Goal: Task Accomplishment & Management: Use online tool/utility

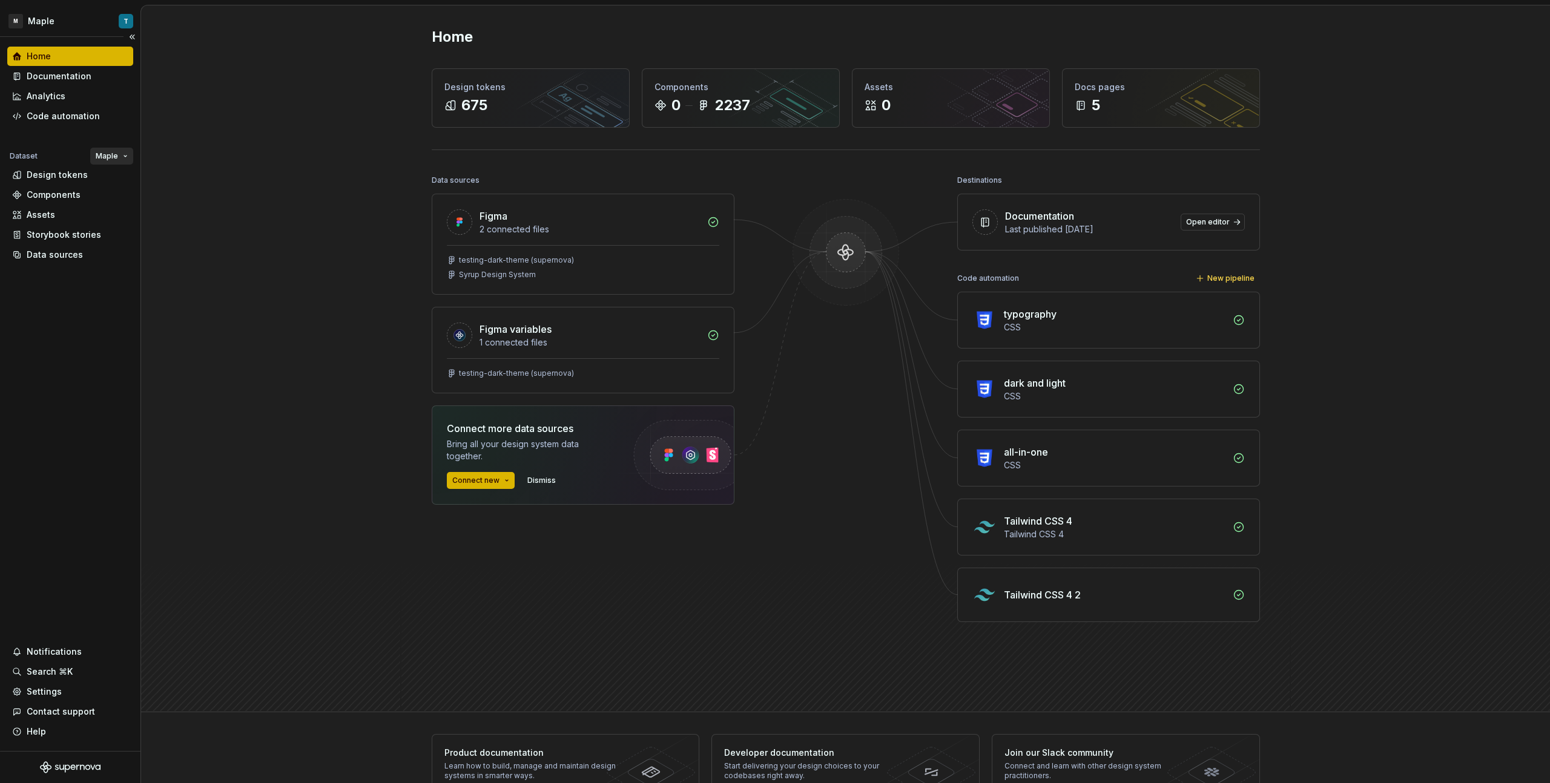
click at [120, 156] on html "M Maple T Home Documentation Analytics Code automation Dataset Maple Design tok…" at bounding box center [775, 391] width 1550 height 783
click at [271, 153] on html "M Maple T Home Documentation Analytics Code automation Dataset Maple Design tok…" at bounding box center [775, 391] width 1550 height 783
click at [98, 186] on div "Components" at bounding box center [70, 194] width 126 height 19
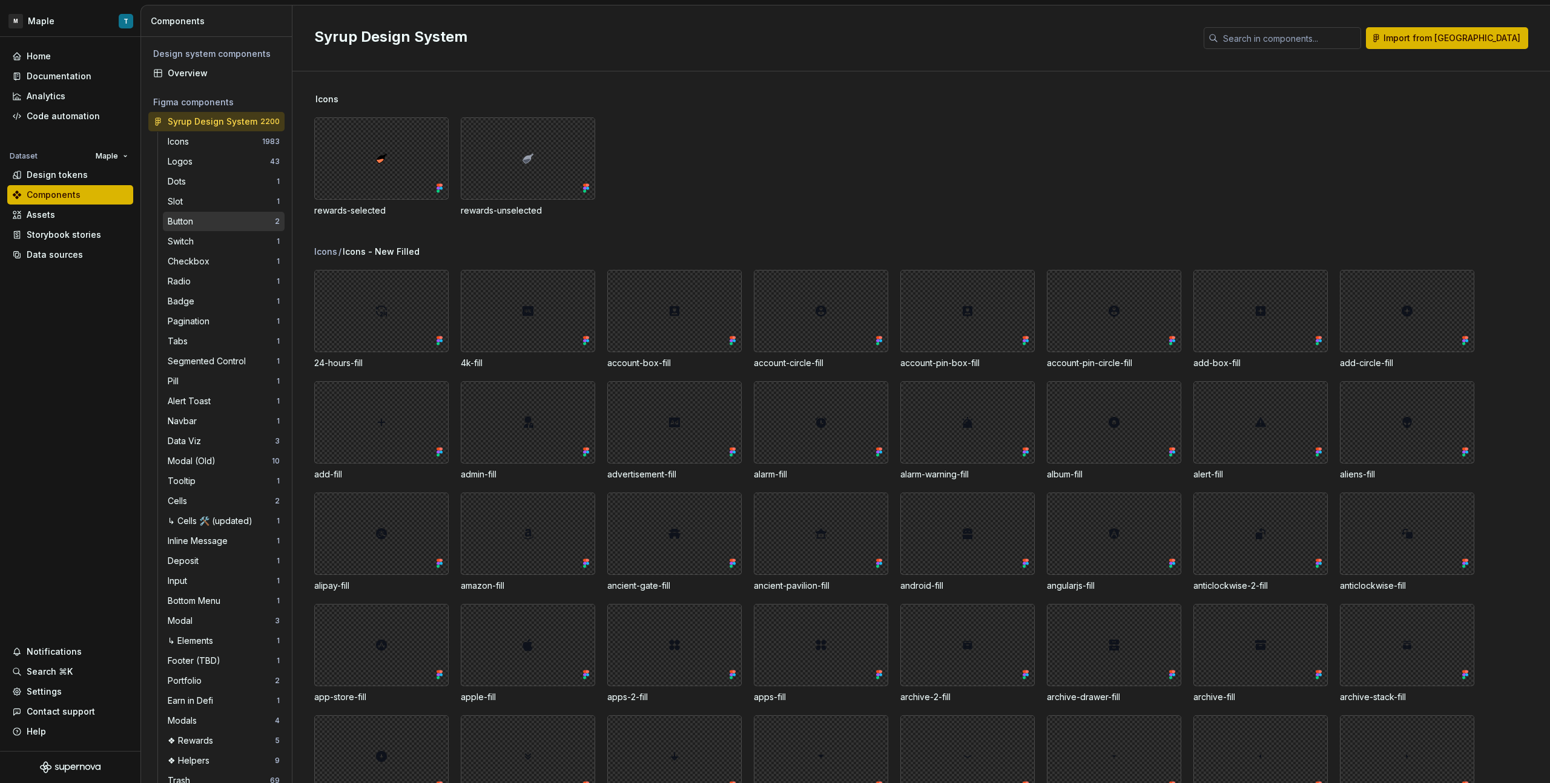
click at [193, 220] on div "Button" at bounding box center [183, 222] width 30 height 12
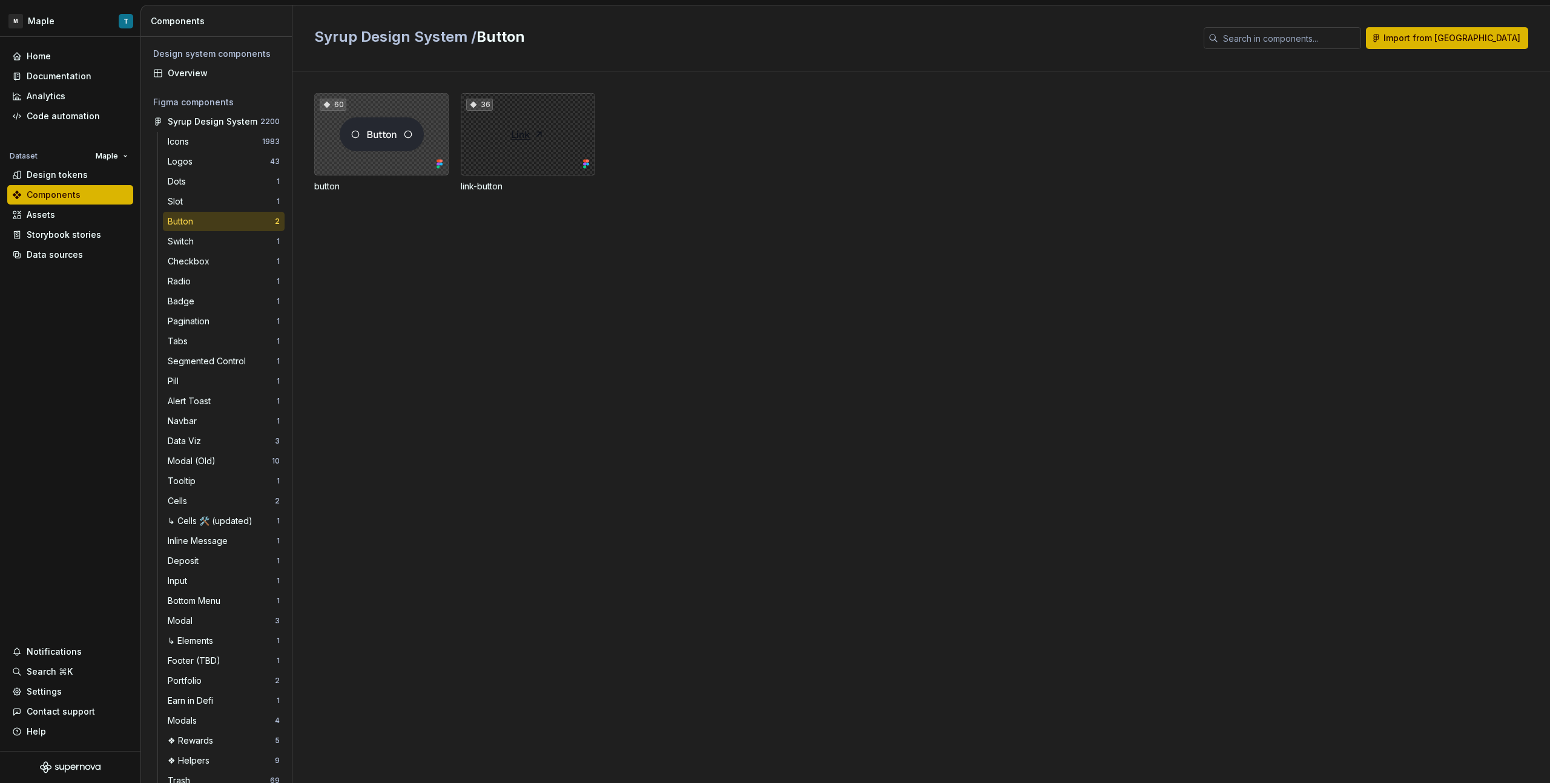
click at [377, 154] on div "60" at bounding box center [381, 134] width 134 height 82
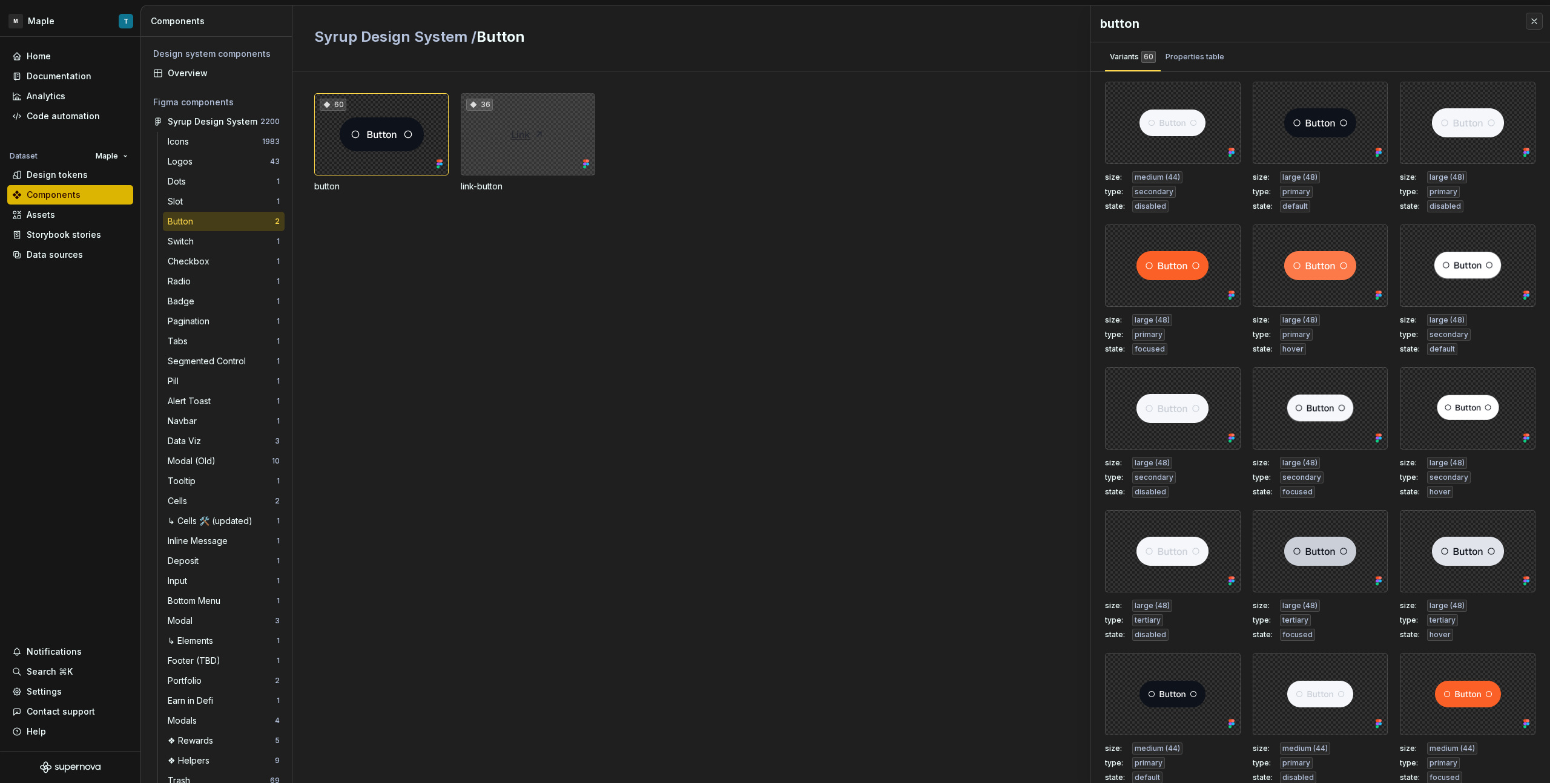
click at [501, 146] on div "36" at bounding box center [528, 134] width 134 height 82
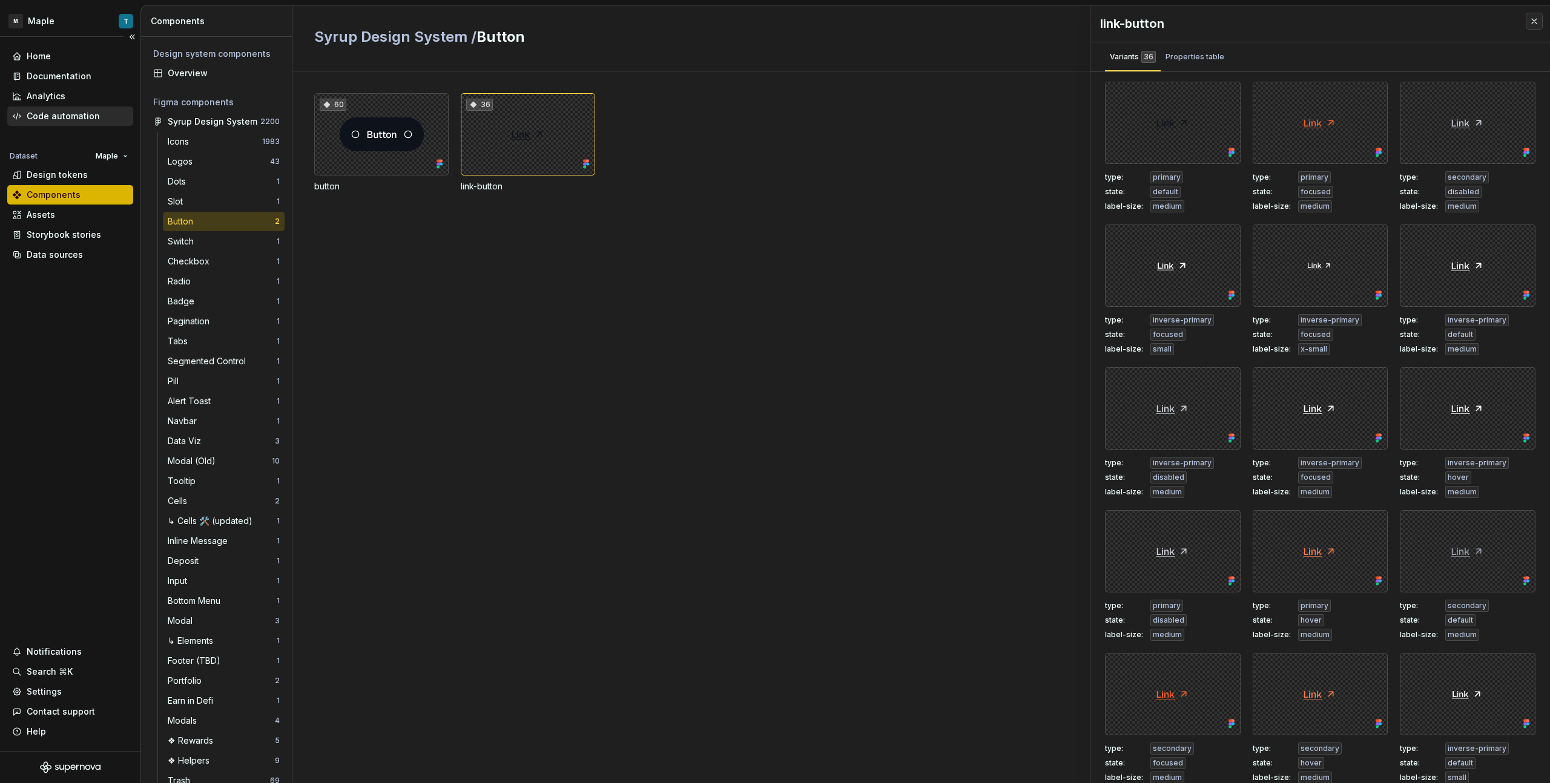
click at [61, 114] on div "Code automation" at bounding box center [63, 116] width 73 height 12
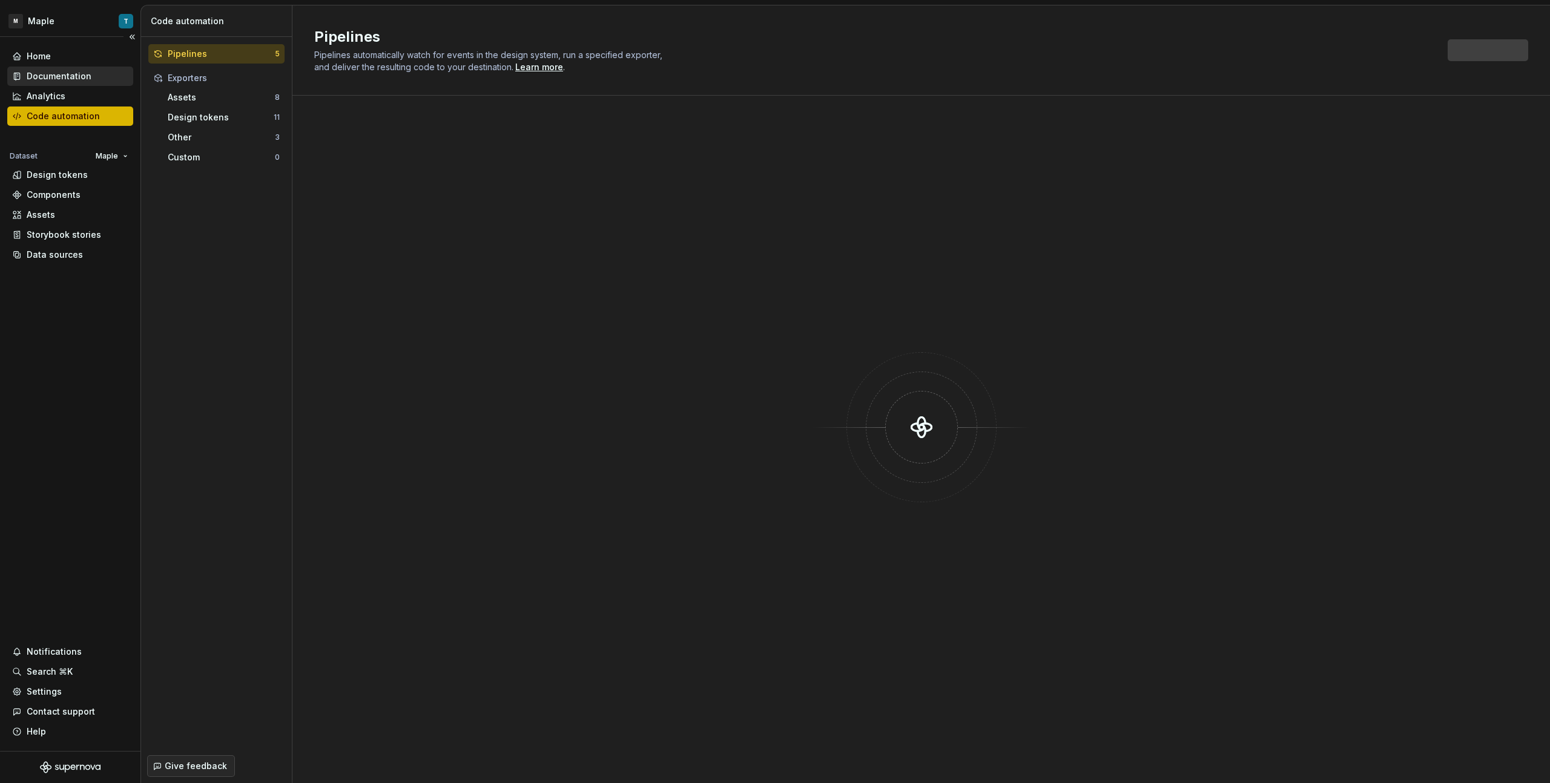
click at [78, 71] on div "Documentation" at bounding box center [59, 76] width 65 height 12
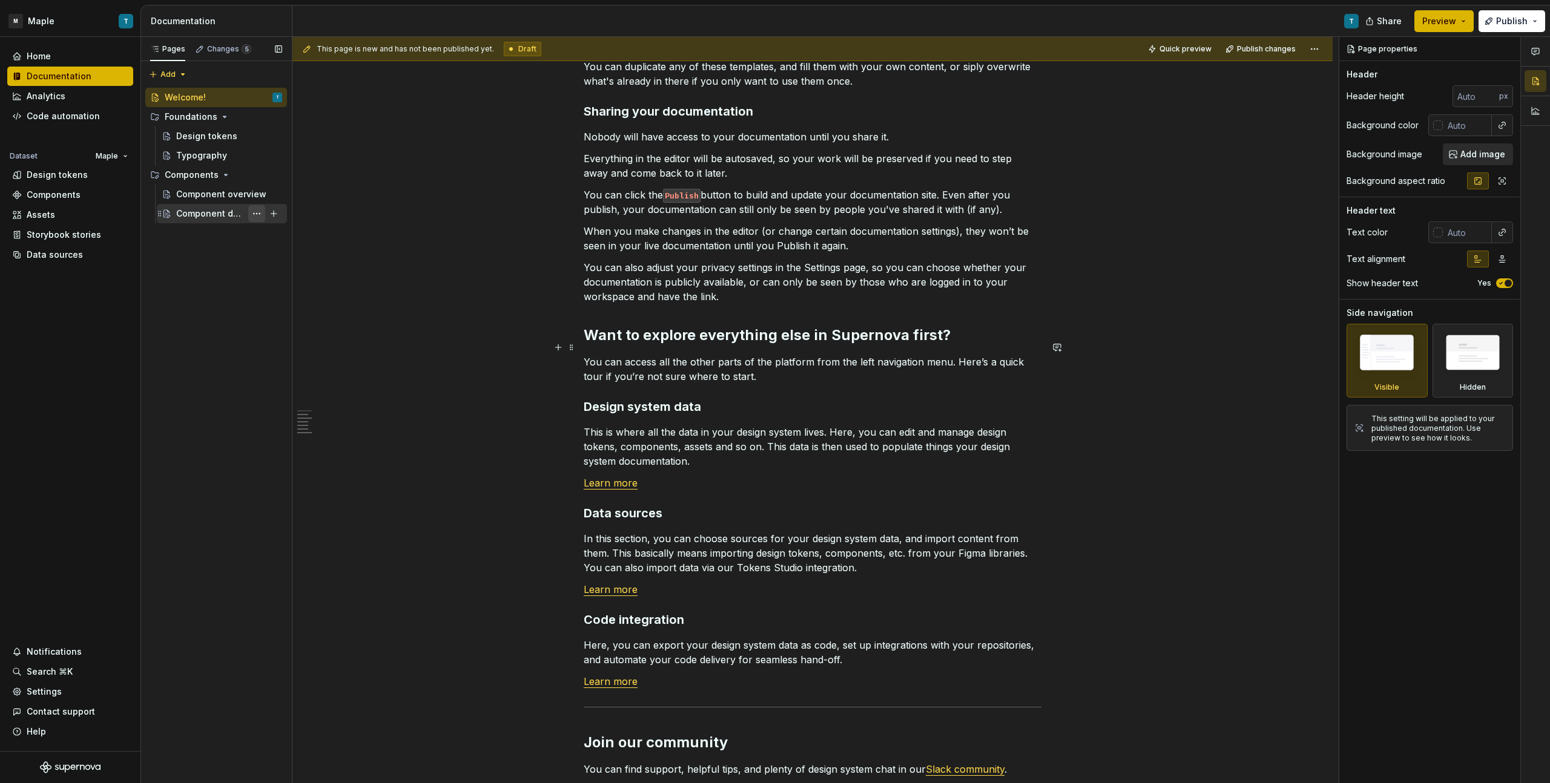
scroll to position [548, 0]
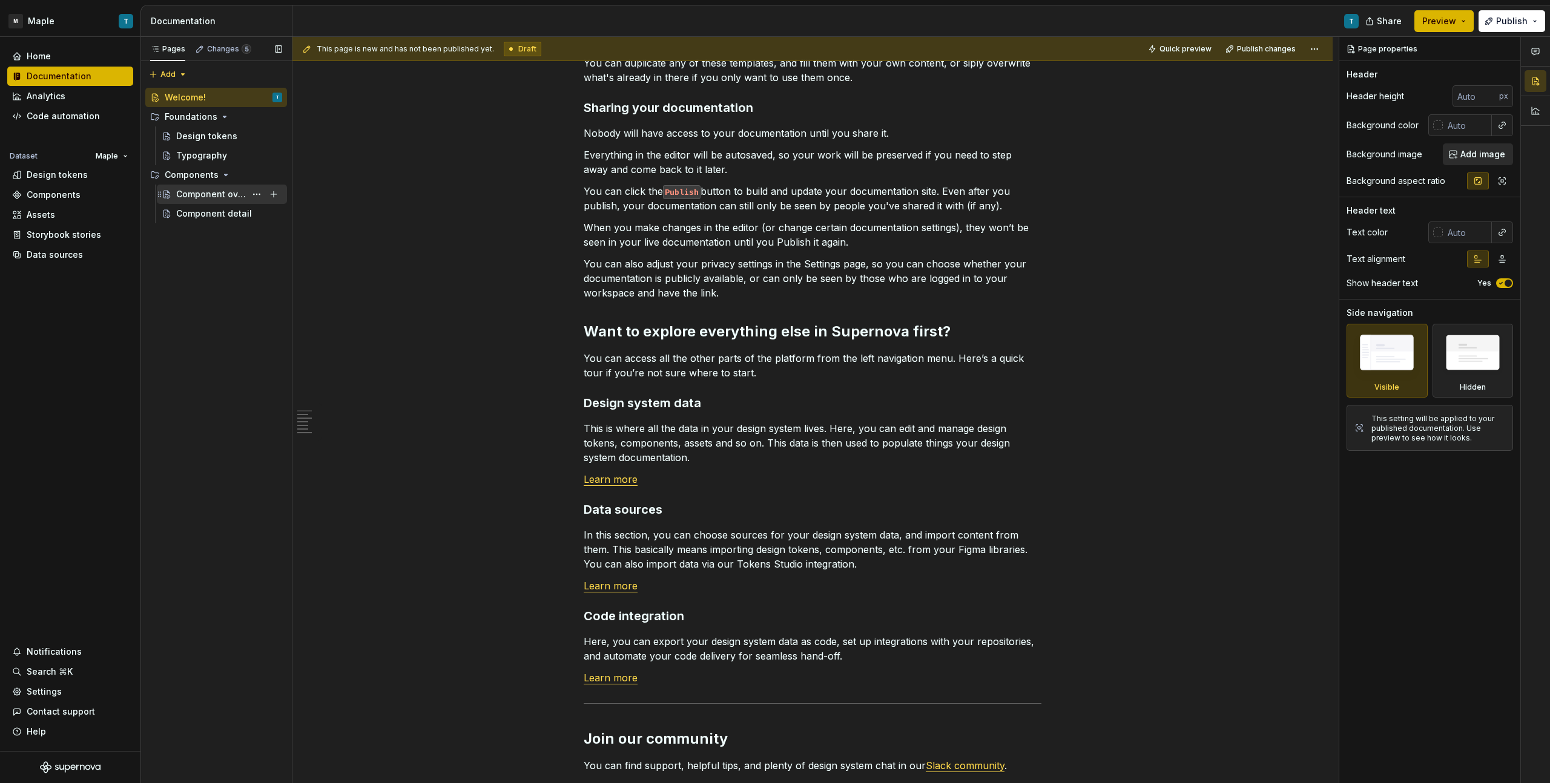
click at [213, 199] on div "Component overview" at bounding box center [211, 194] width 70 height 12
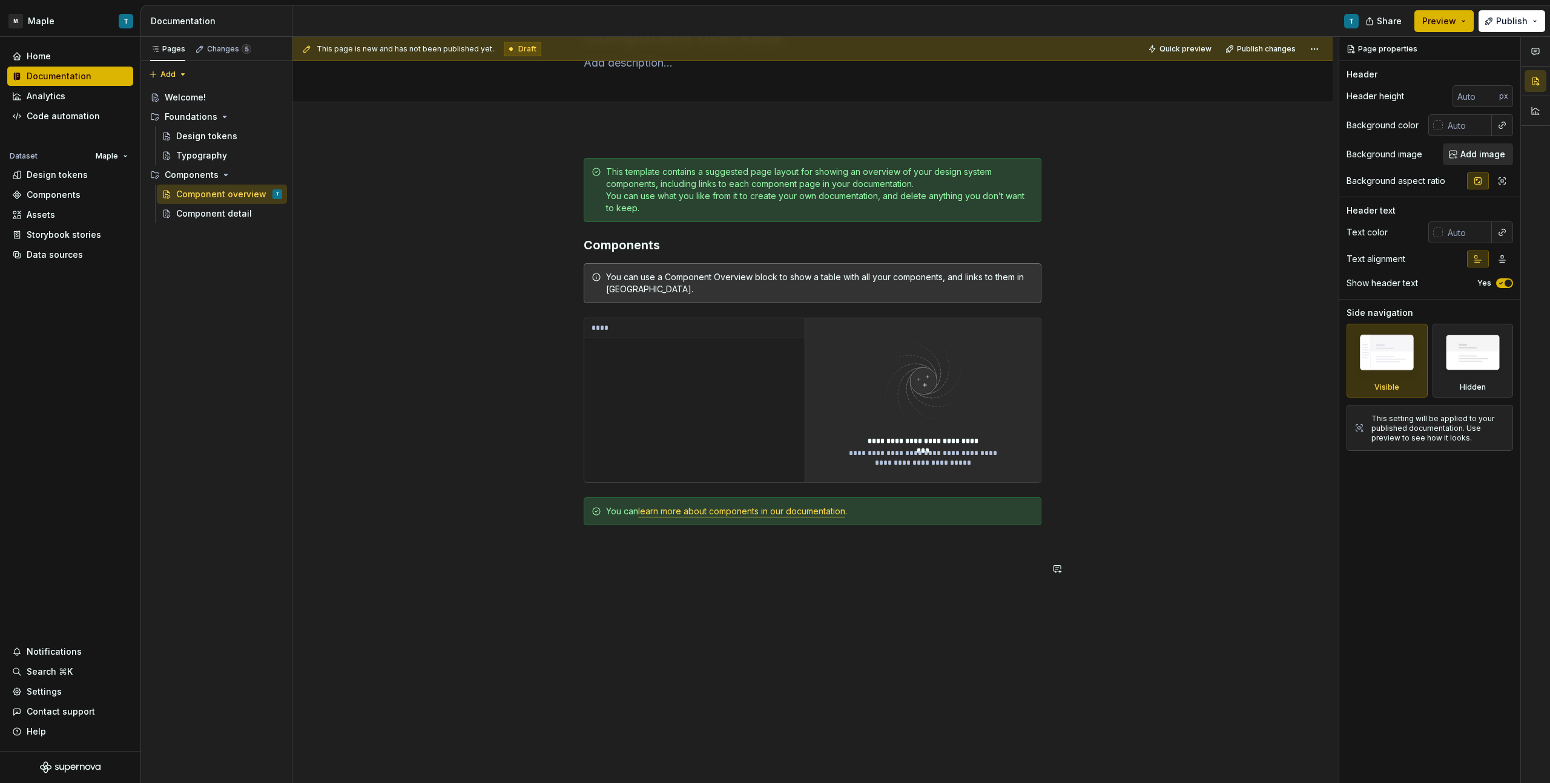
scroll to position [120, 0]
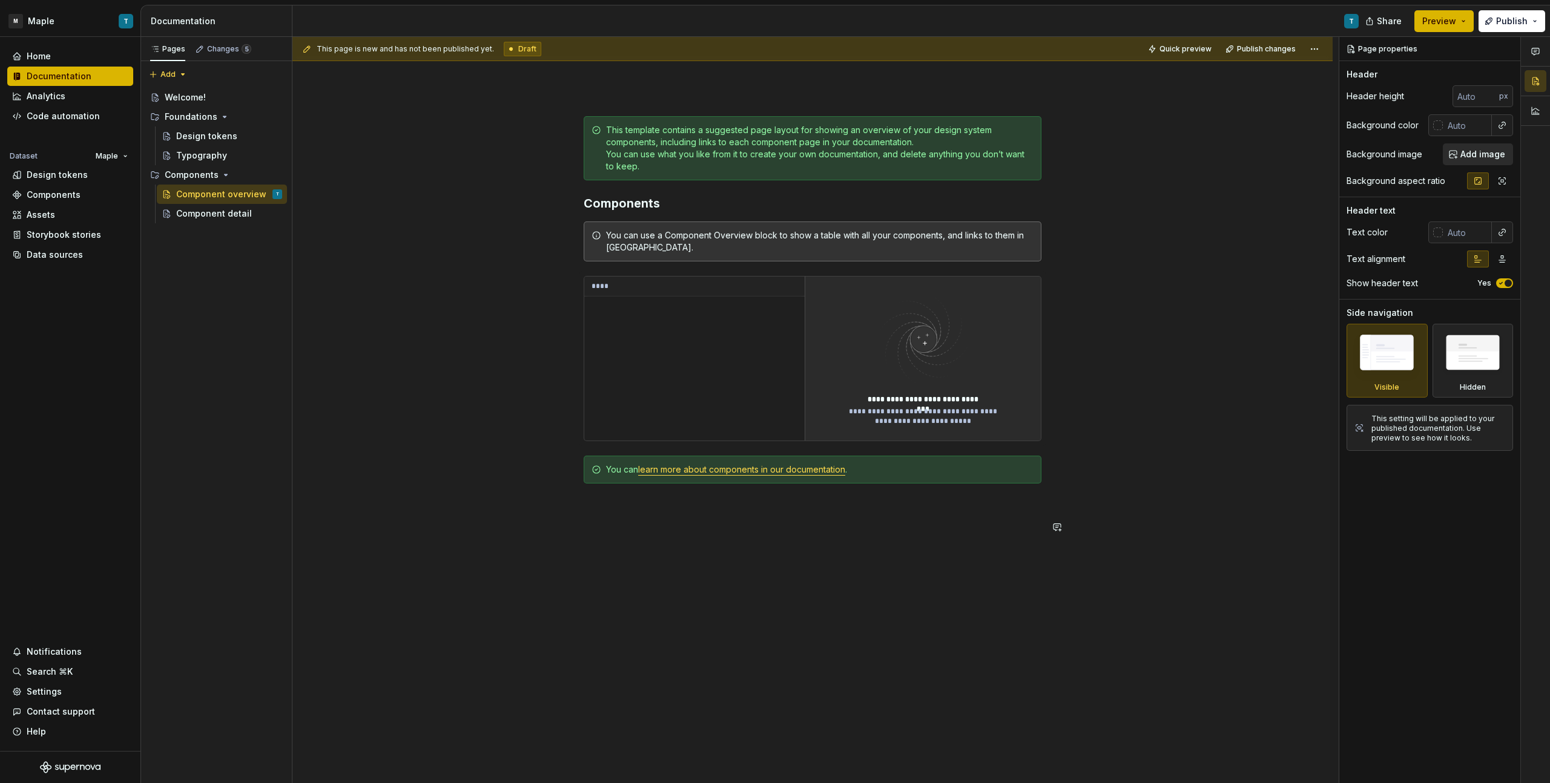
type textarea "*"
click at [748, 546] on div "**********" at bounding box center [813, 332] width 458 height 433
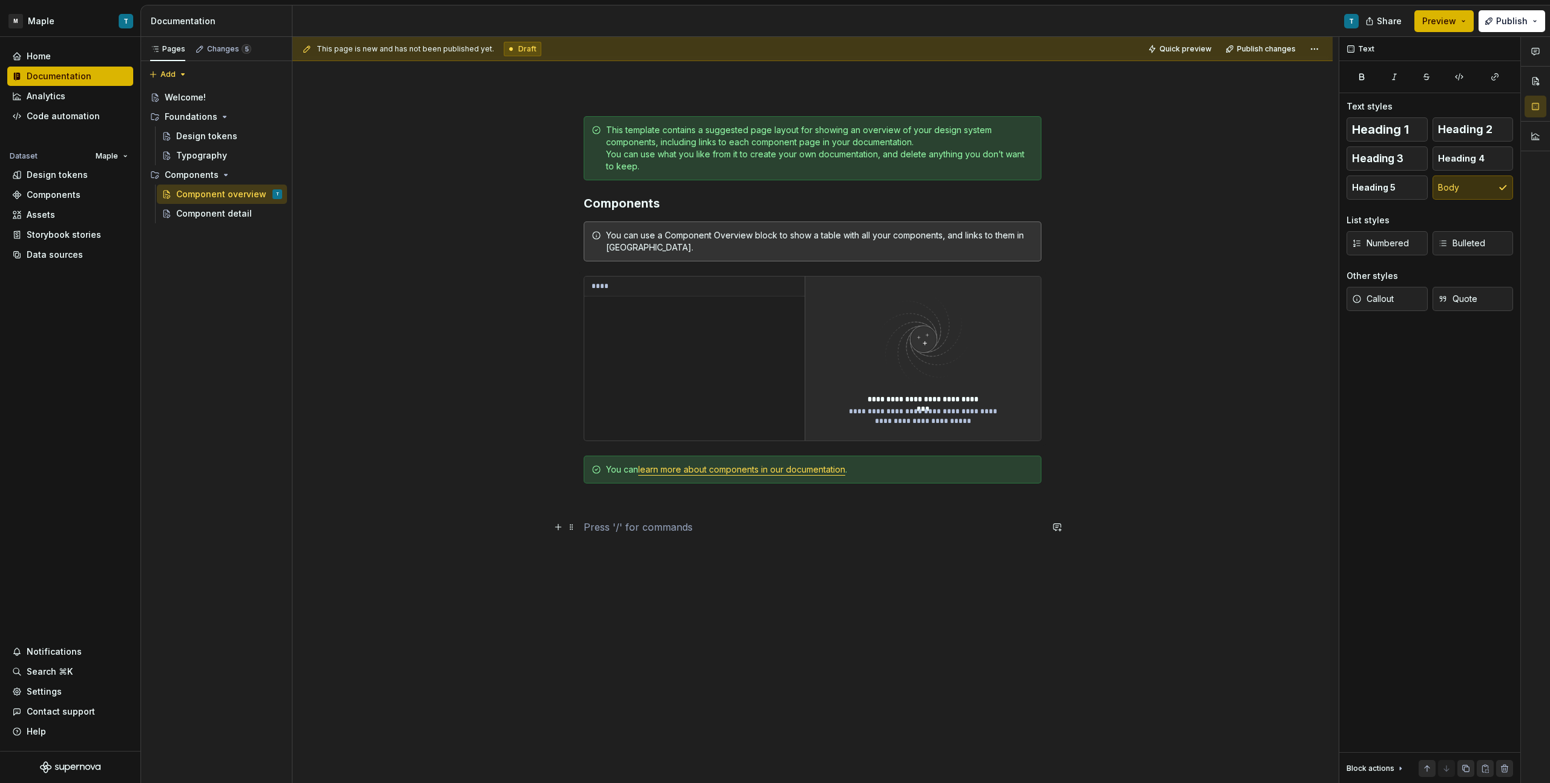
click at [623, 529] on p at bounding box center [813, 527] width 458 height 15
click at [561, 528] on button "button" at bounding box center [558, 527] width 17 height 17
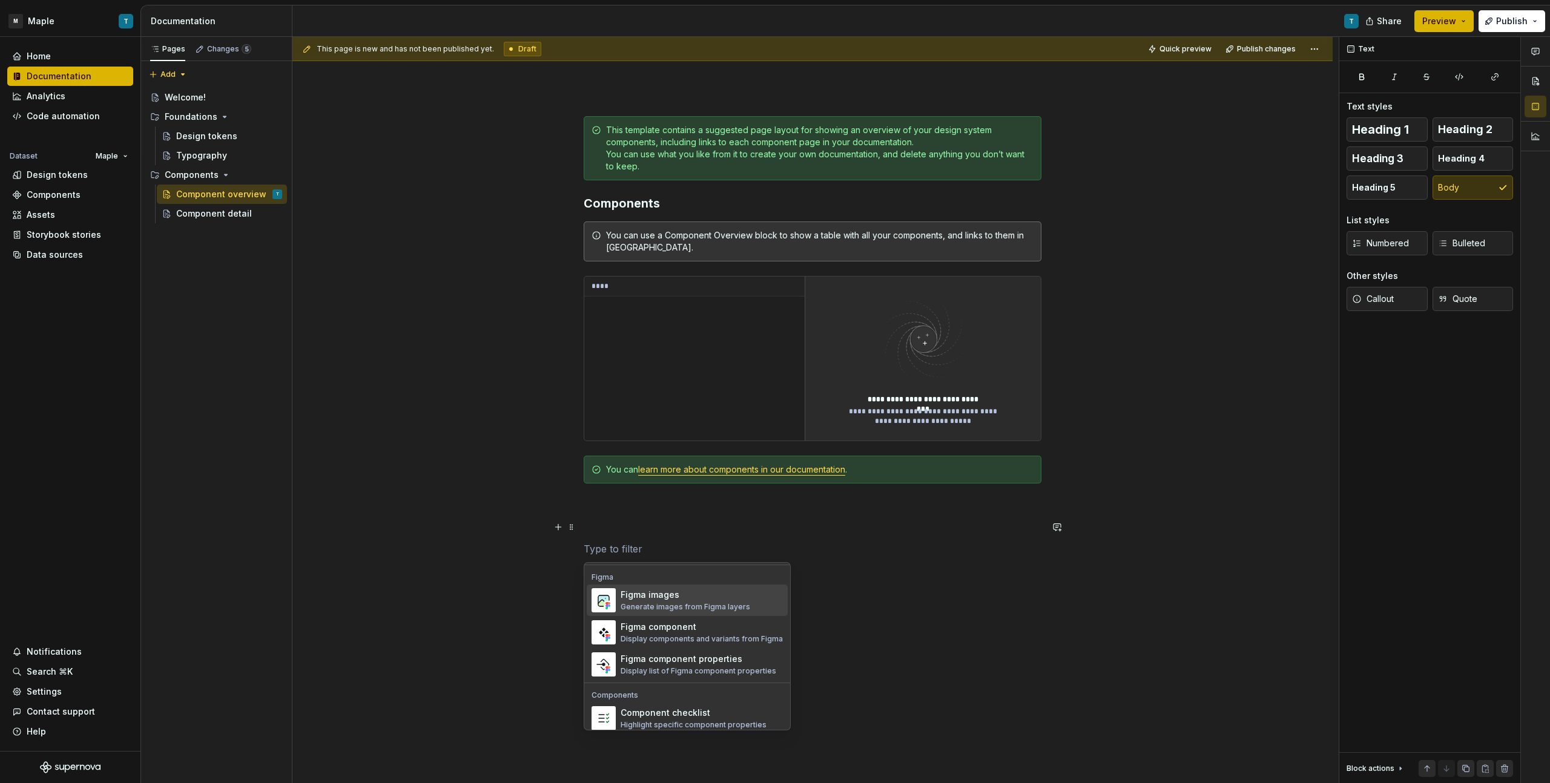
scroll to position [1142, 0]
click at [701, 659] on div "Display list of Figma component properties" at bounding box center [699, 664] width 156 height 10
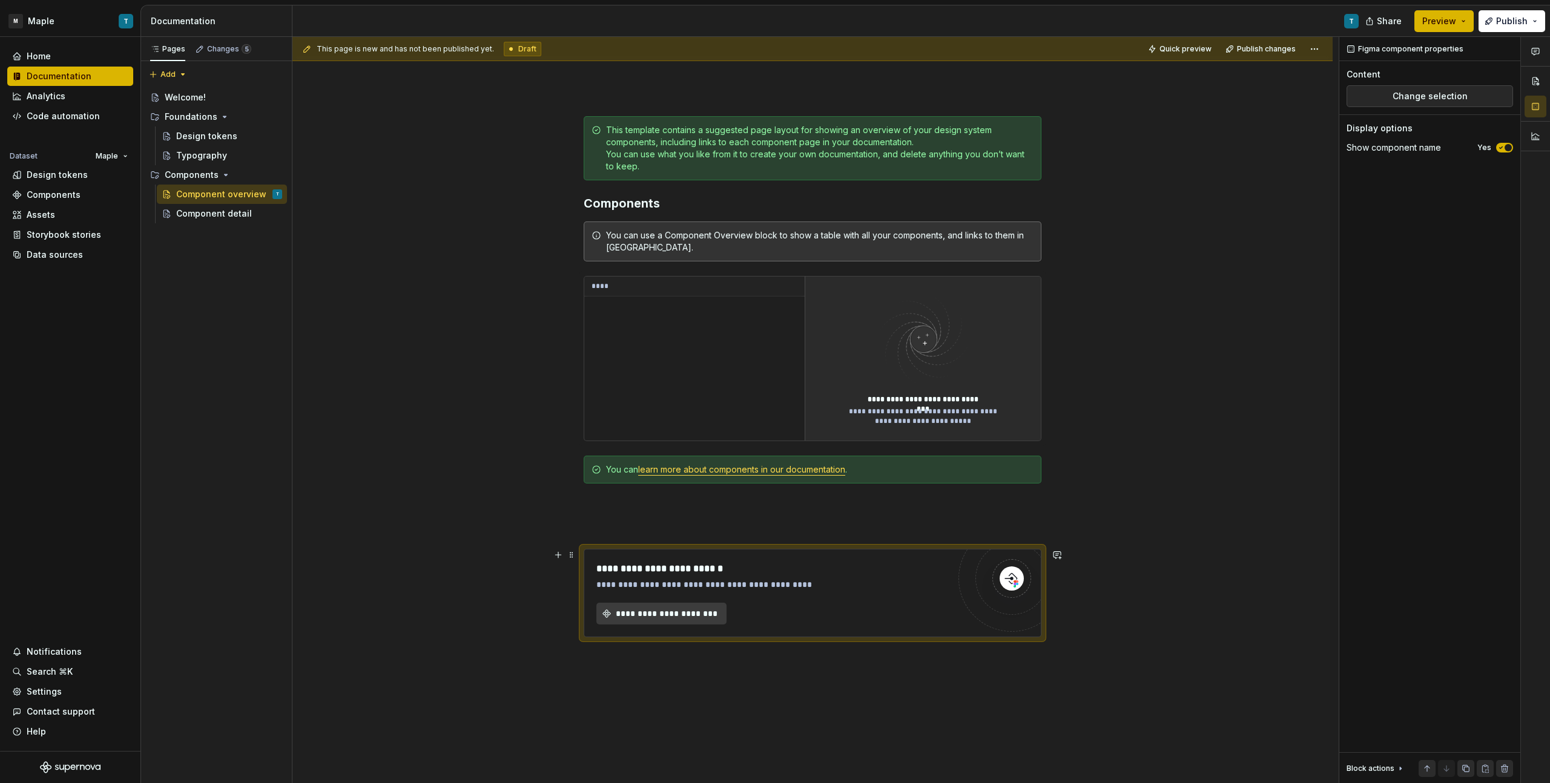
click at [696, 612] on span "**********" at bounding box center [666, 614] width 105 height 12
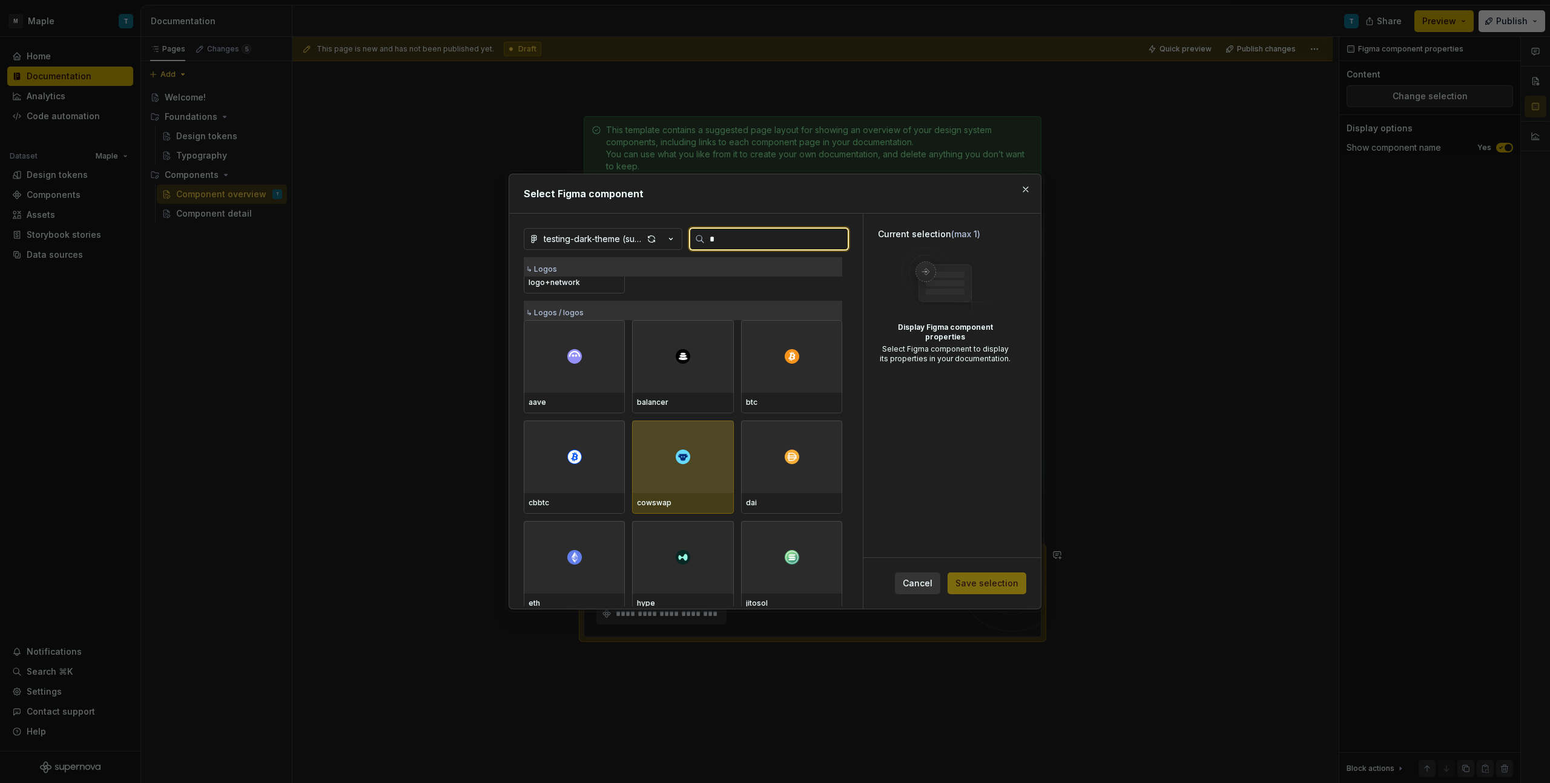
scroll to position [0, 0]
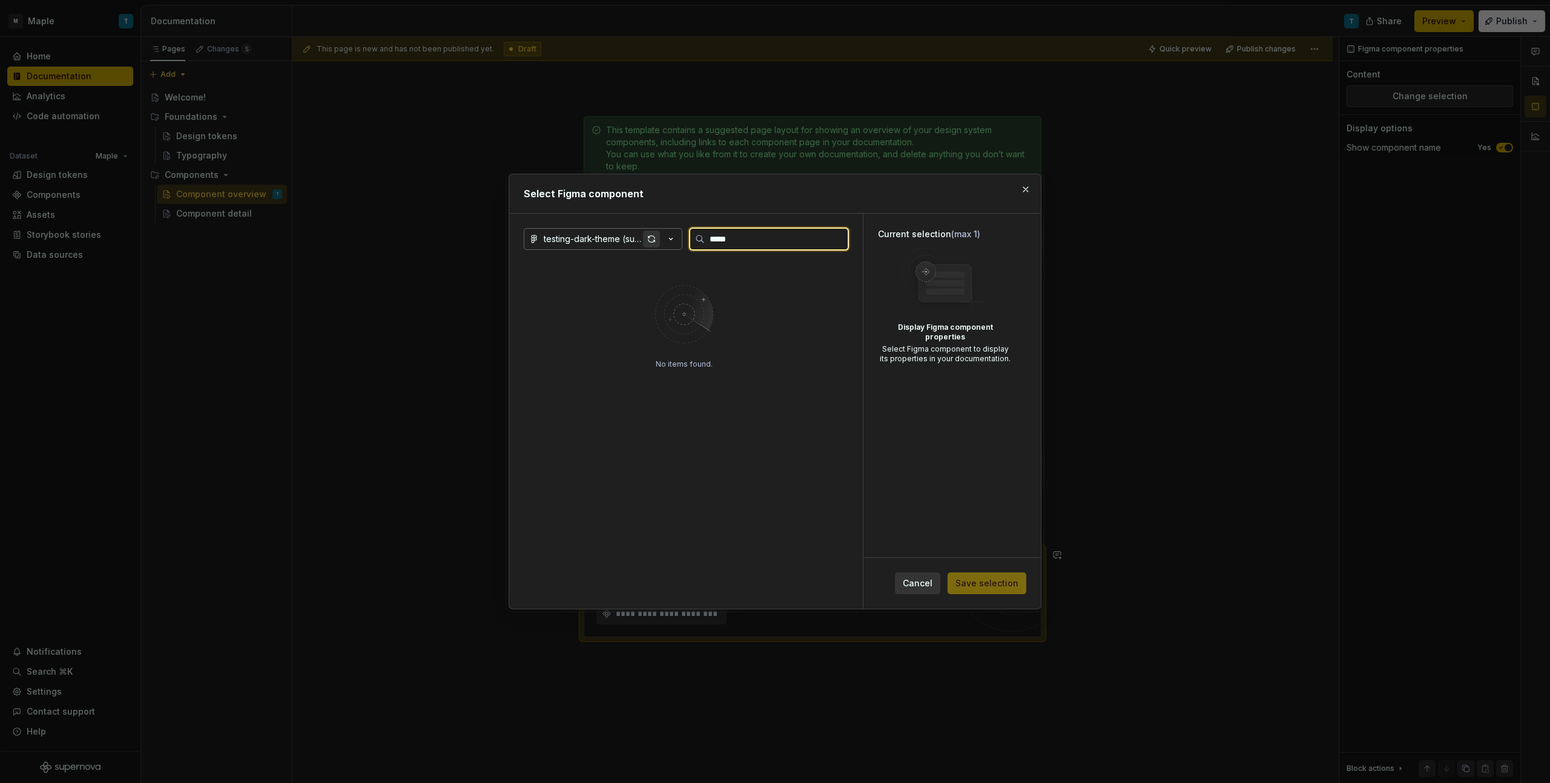
type input "*****"
click at [644, 236] on div "button" at bounding box center [651, 239] width 17 height 17
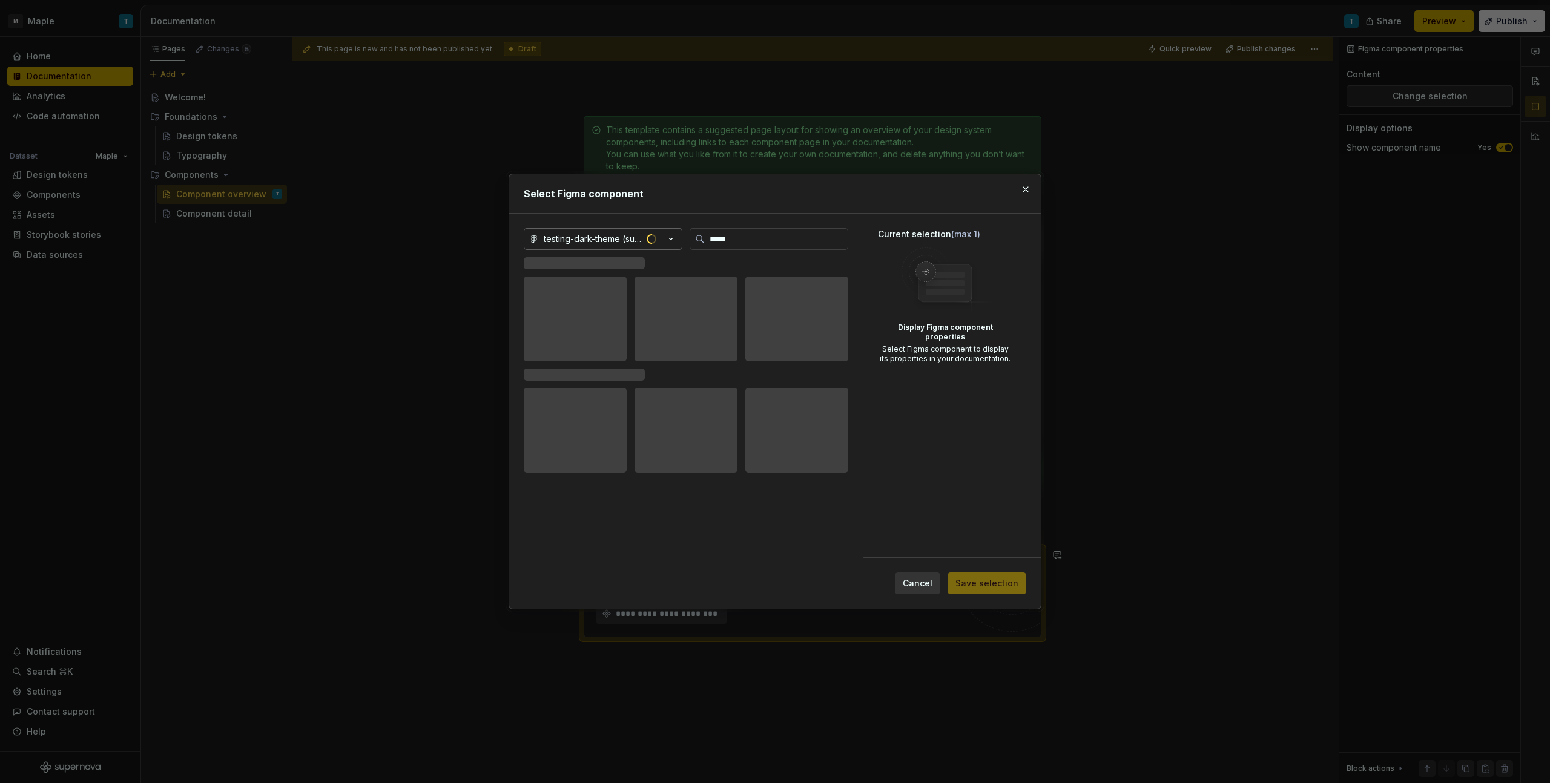
click at [617, 239] on div "testing-dark-theme (supernova)" at bounding box center [593, 239] width 99 height 12
click at [624, 345] on div "Syrup Design System" at bounding box center [603, 344] width 90 height 12
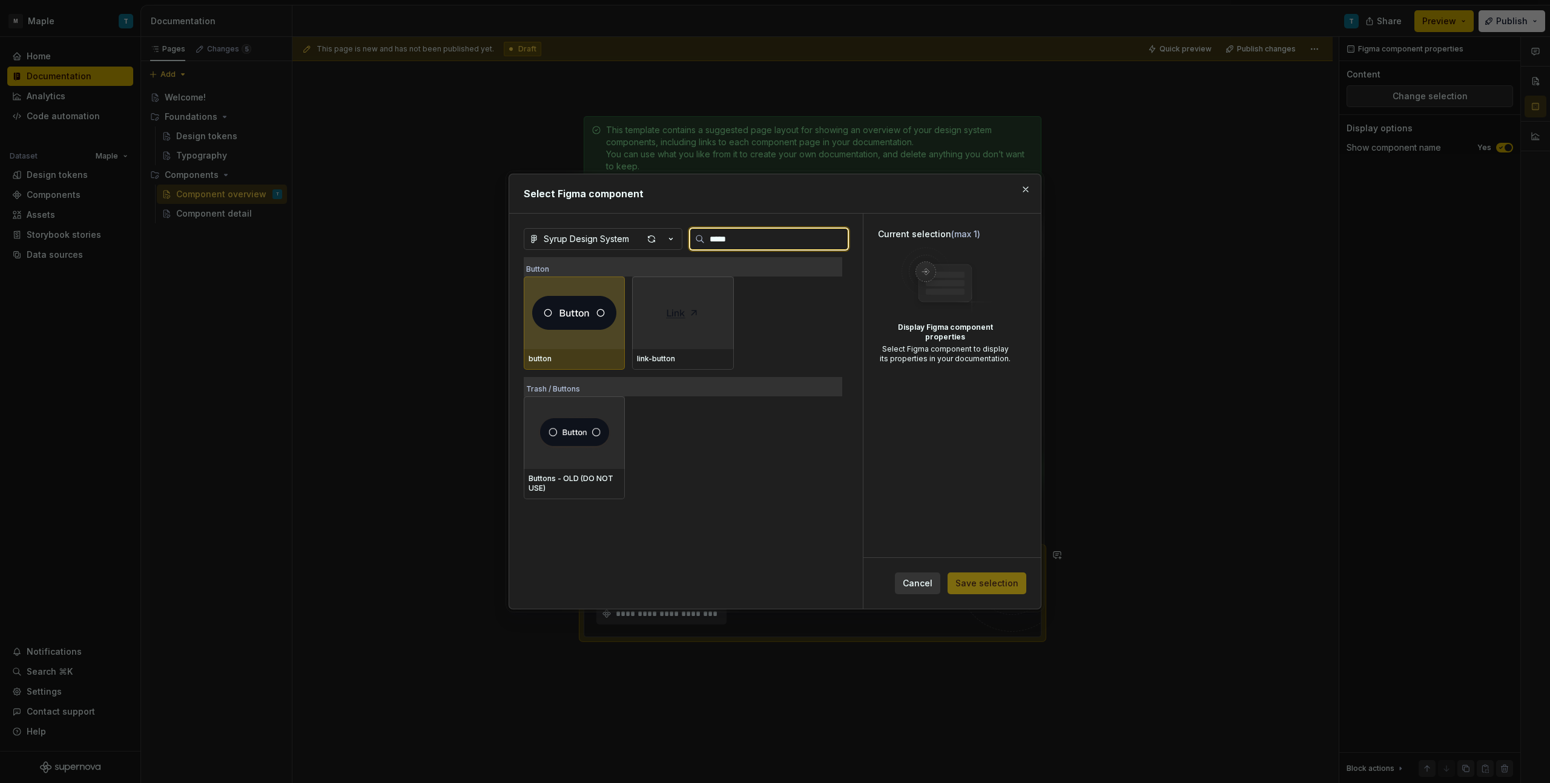
click at [591, 325] on img at bounding box center [574, 313] width 84 height 34
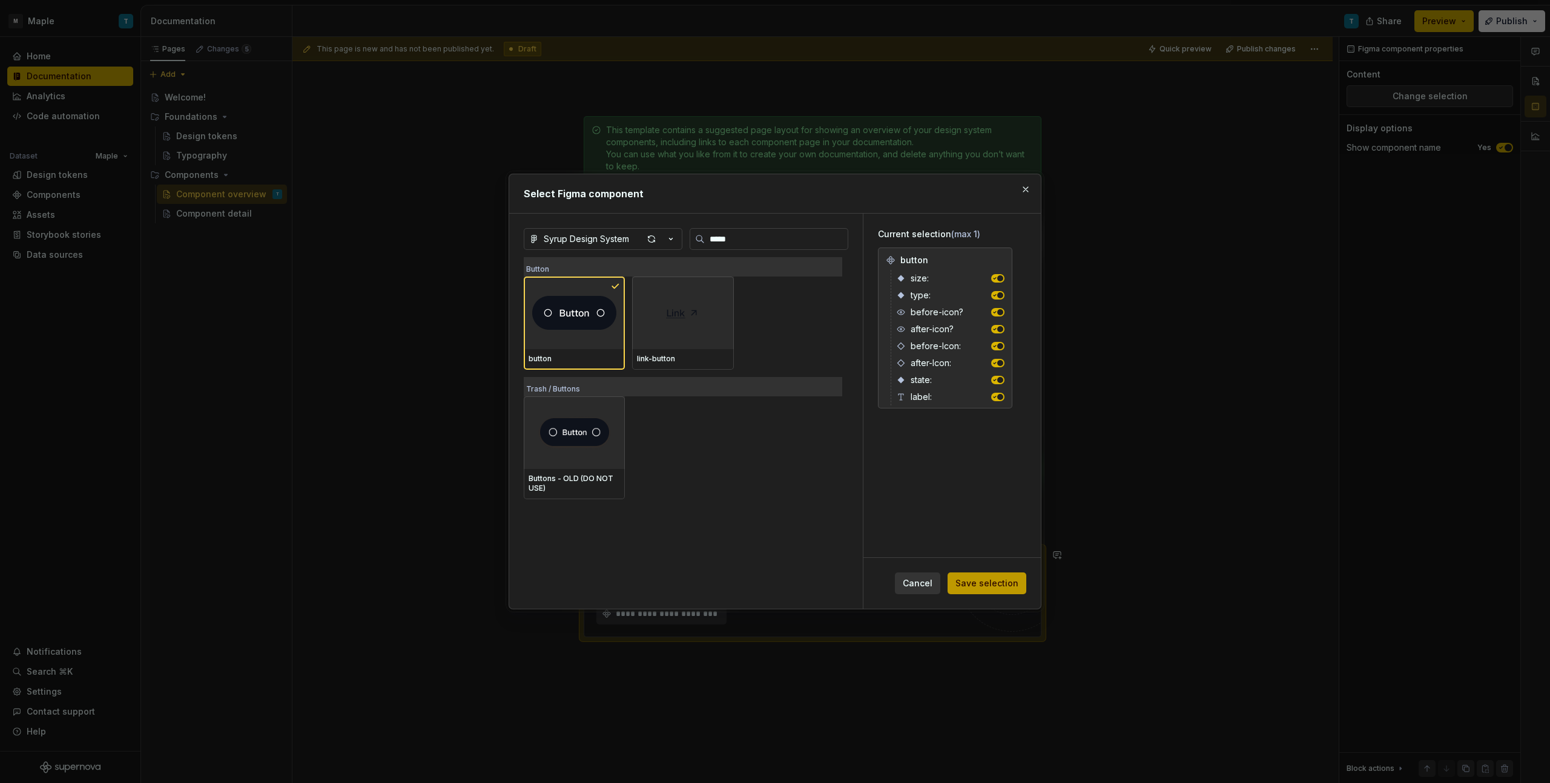
click at [998, 582] on span "Save selection" at bounding box center [986, 584] width 63 height 12
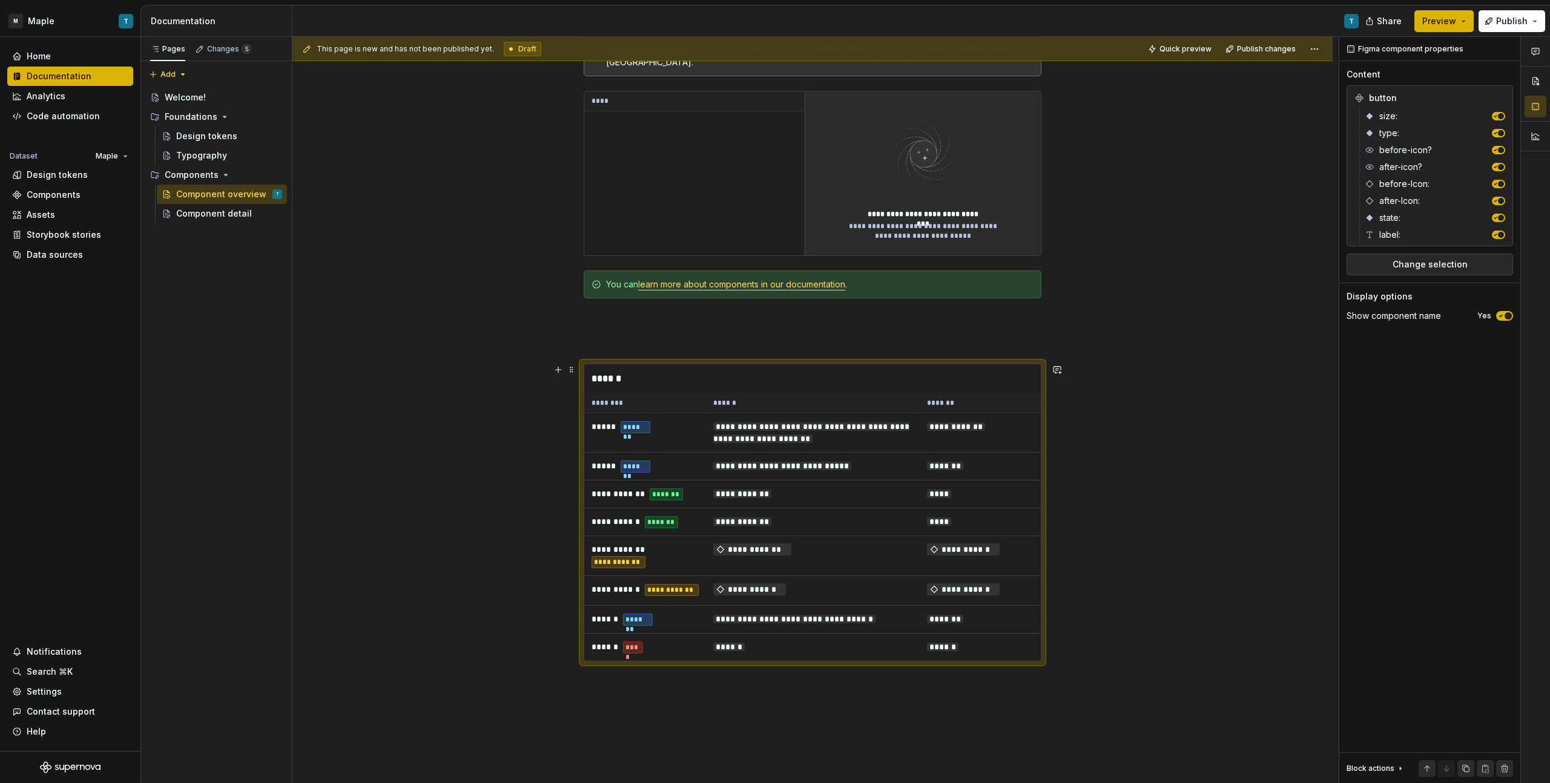
scroll to position [317, 0]
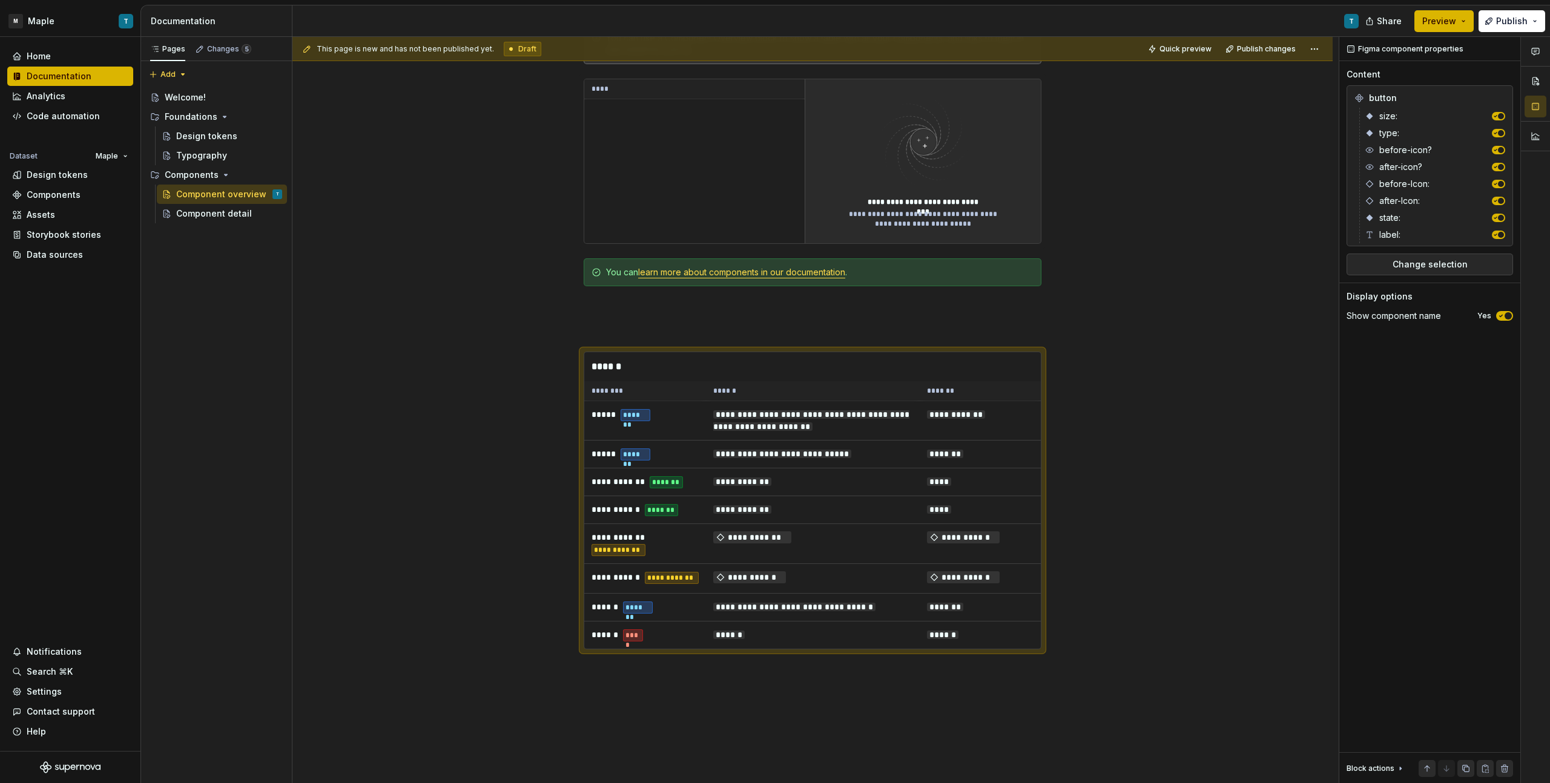
click at [720, 691] on div "**********" at bounding box center [812, 394] width 1040 height 1009
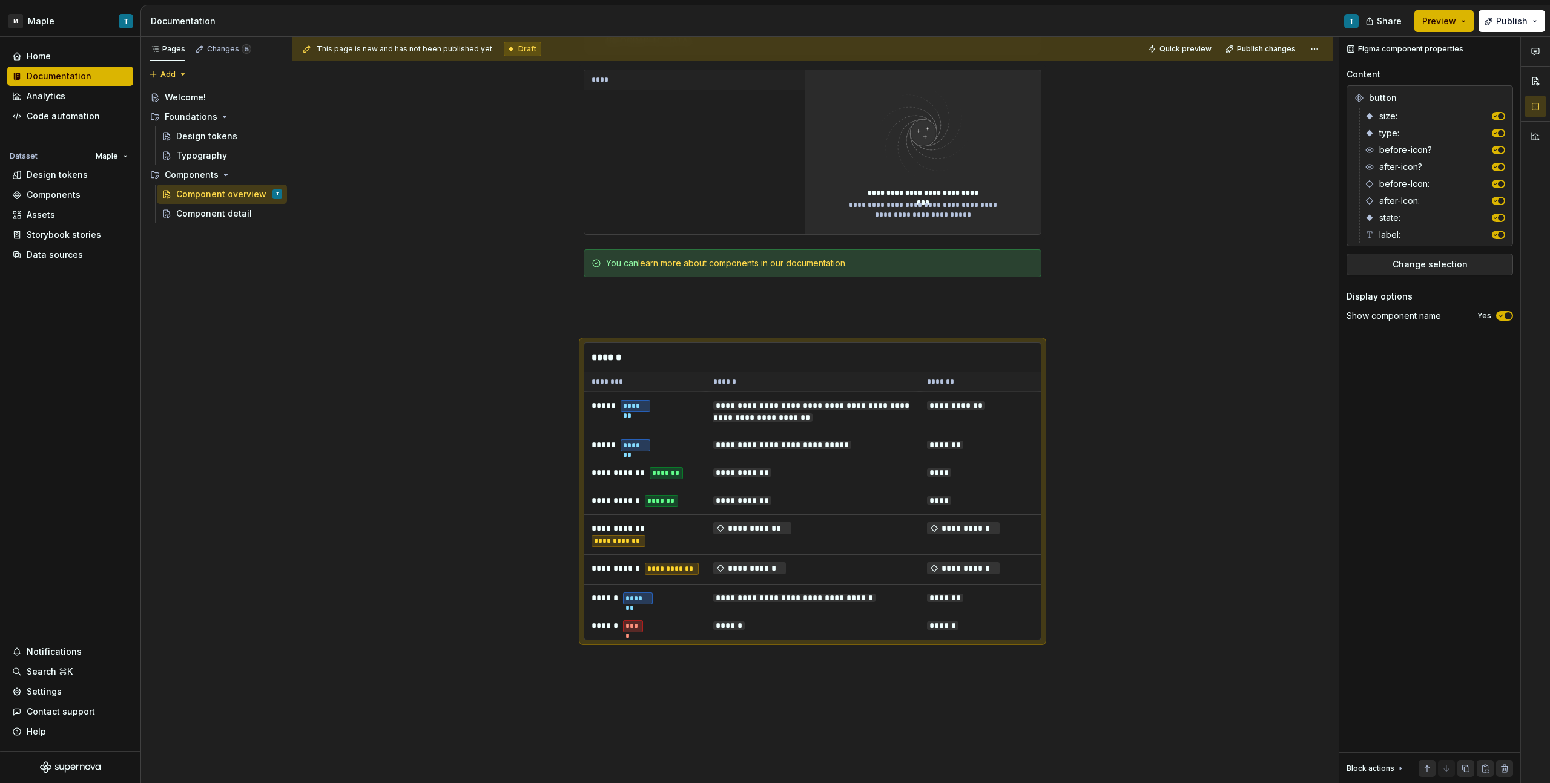
scroll to position [340, 0]
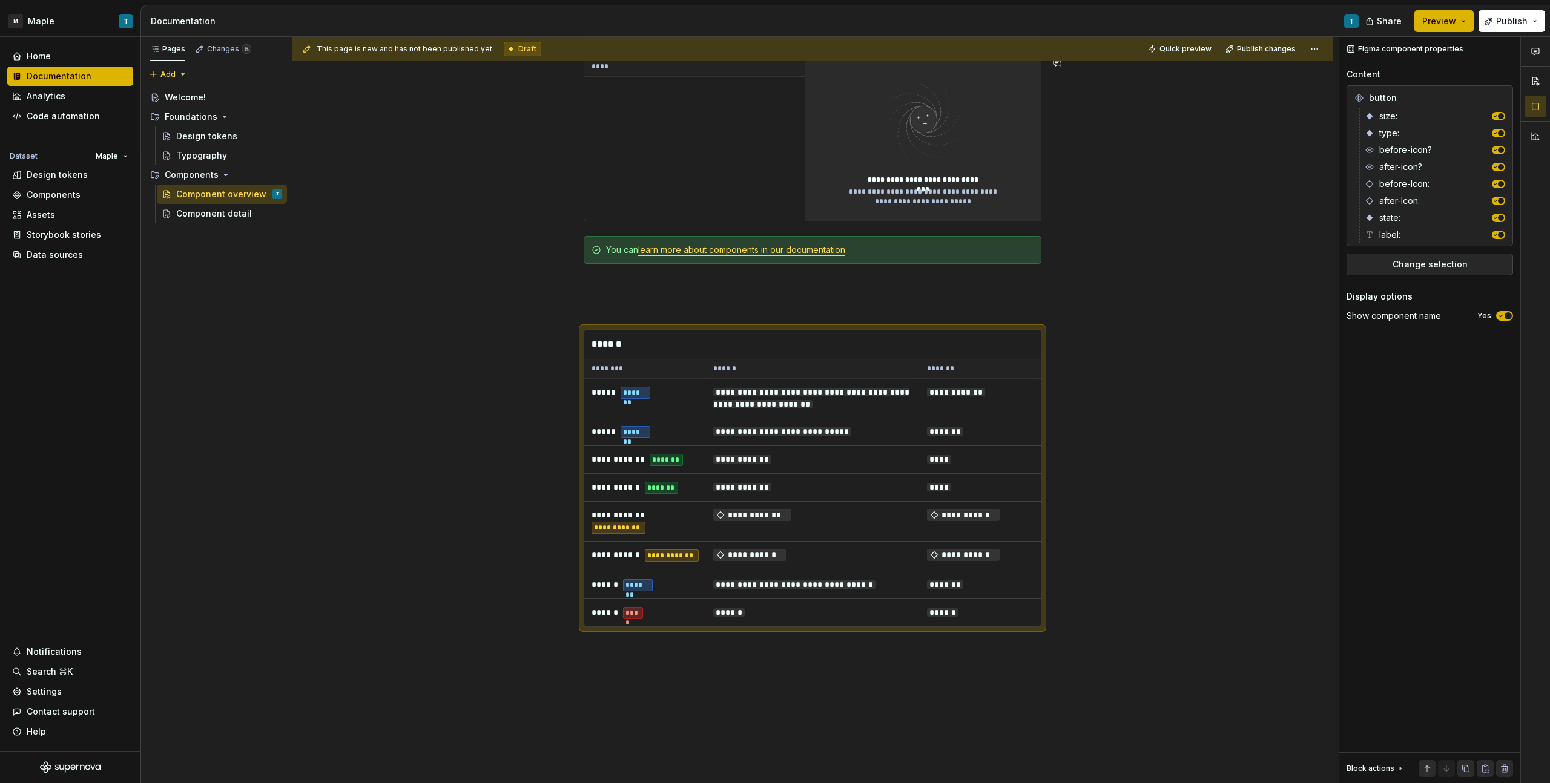
type textarea "*"
